Goal: Task Accomplishment & Management: Use online tool/utility

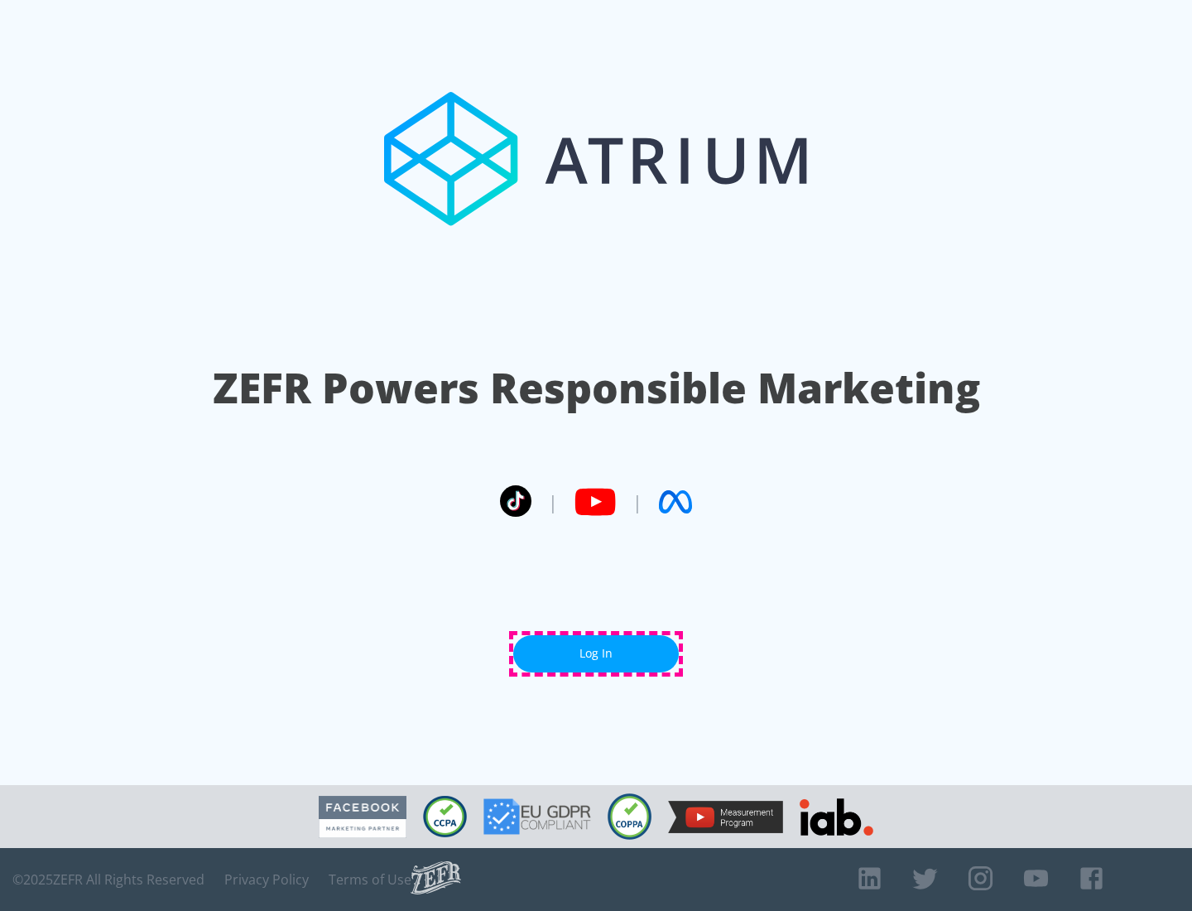
click at [596, 653] on link "Log In" at bounding box center [596, 653] width 166 height 37
